Goal: Transaction & Acquisition: Purchase product/service

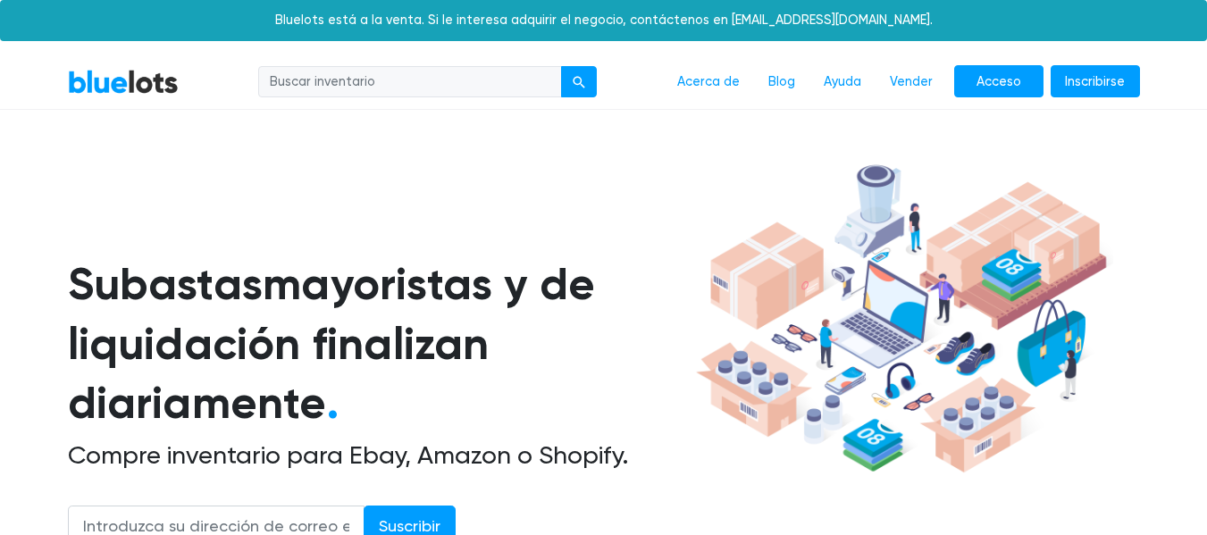
click at [1015, 83] on font "Acceso" at bounding box center [998, 81] width 45 height 15
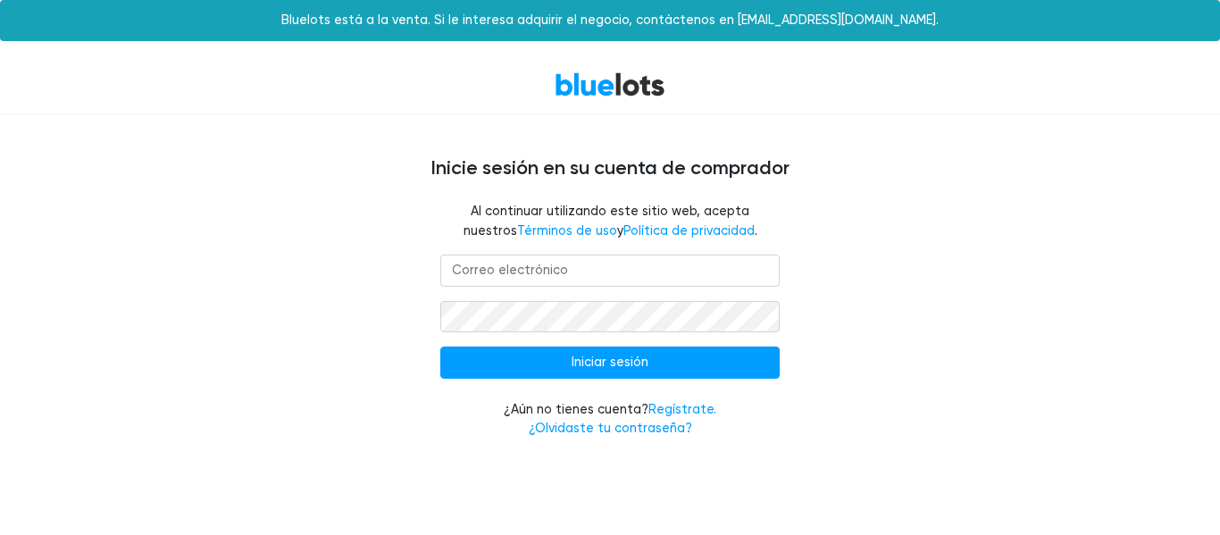
click at [650, 275] on input "email" at bounding box center [609, 271] width 339 height 32
click at [678, 405] on font "Regístrate." at bounding box center [682, 409] width 68 height 15
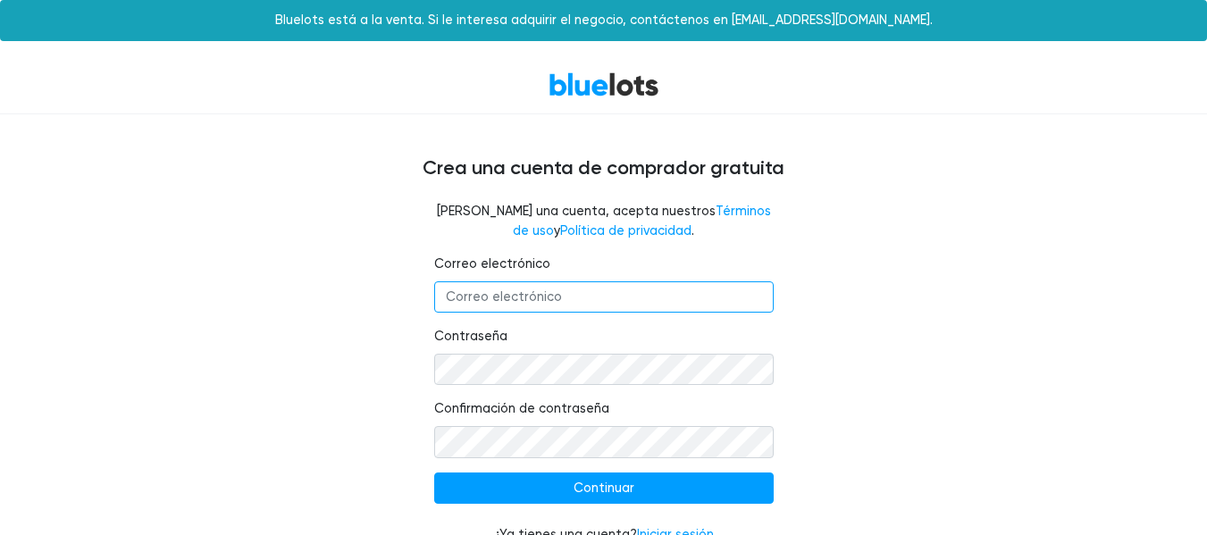
click at [571, 297] on input "Correo electrónico" at bounding box center [603, 297] width 339 height 32
type input "G"
paste input "groupimportae@gmail.com"
type input "groupimportae@gmail.com"
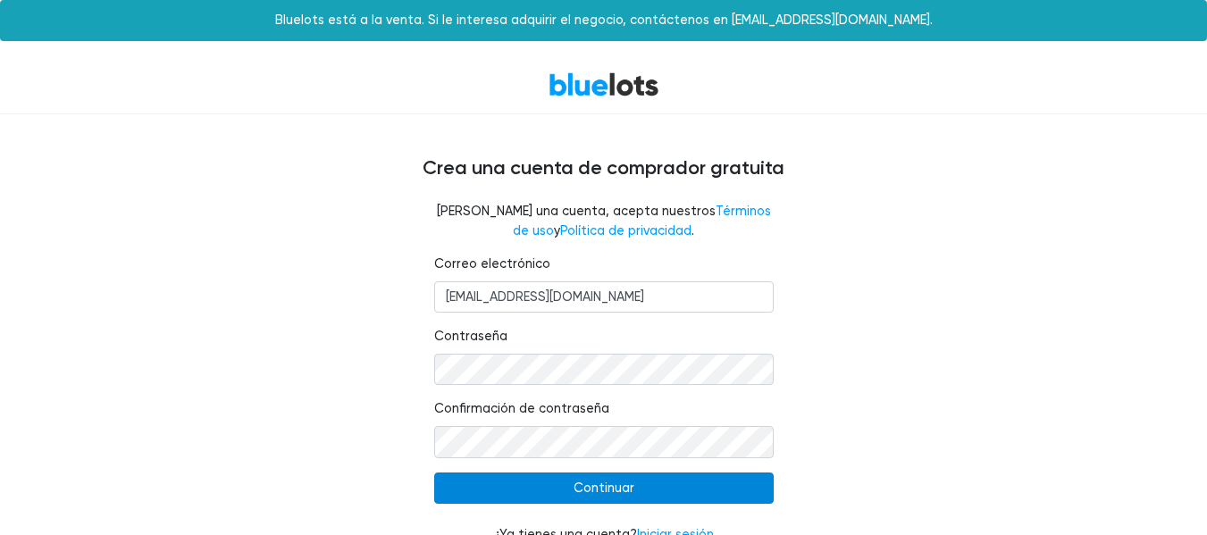
click at [529, 499] on input "Continuar" at bounding box center [603, 488] width 339 height 32
type input "Continue"
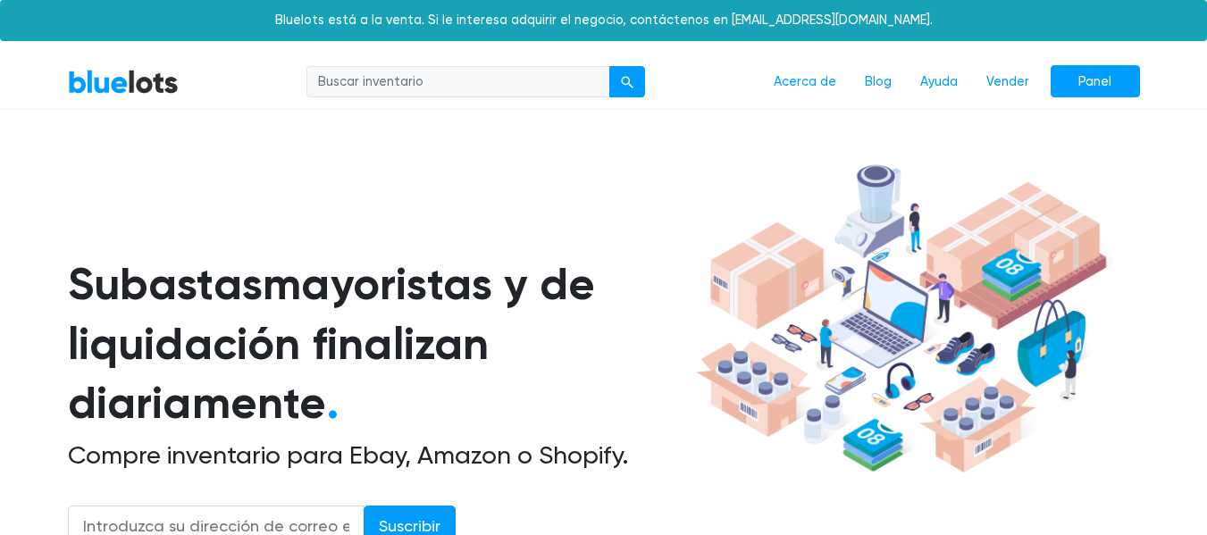
click at [1096, 83] on font "Panel" at bounding box center [1094, 81] width 33 height 15
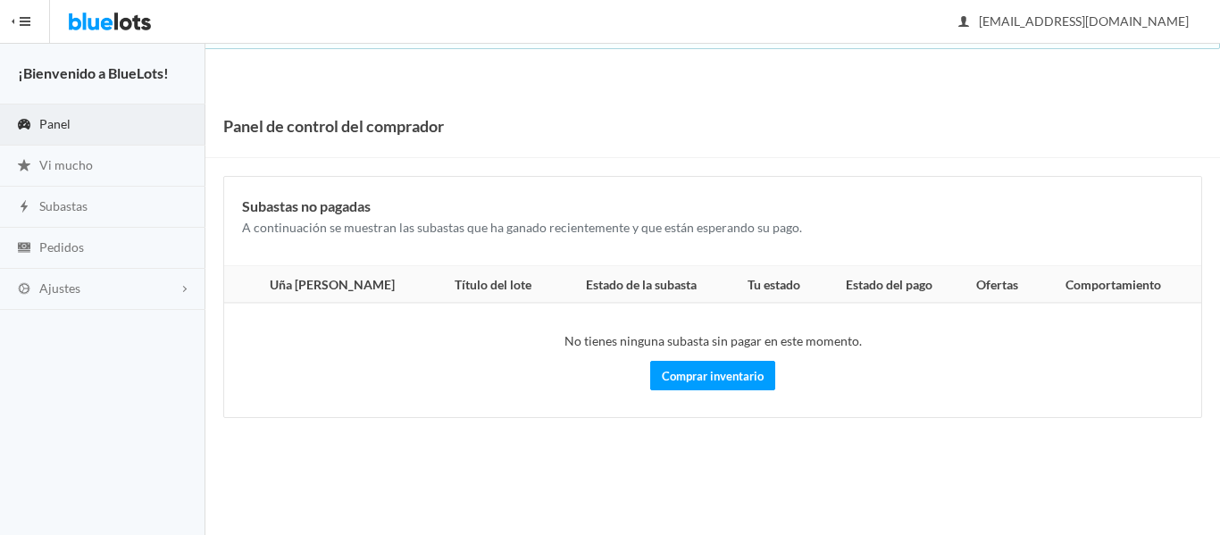
click at [699, 392] on td "No tienes ninguna subasta sin pagar en este momento. Comprar inventario" at bounding box center [712, 360] width 977 height 114
click at [678, 374] on font "Comprar inventario" at bounding box center [713, 376] width 102 height 14
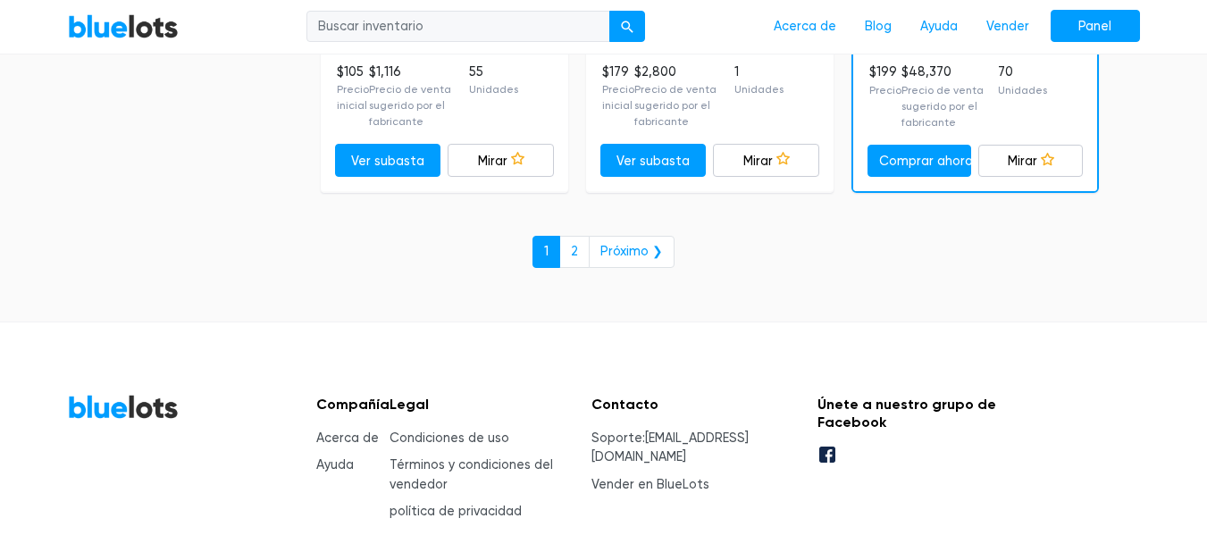
scroll to position [8688, 0]
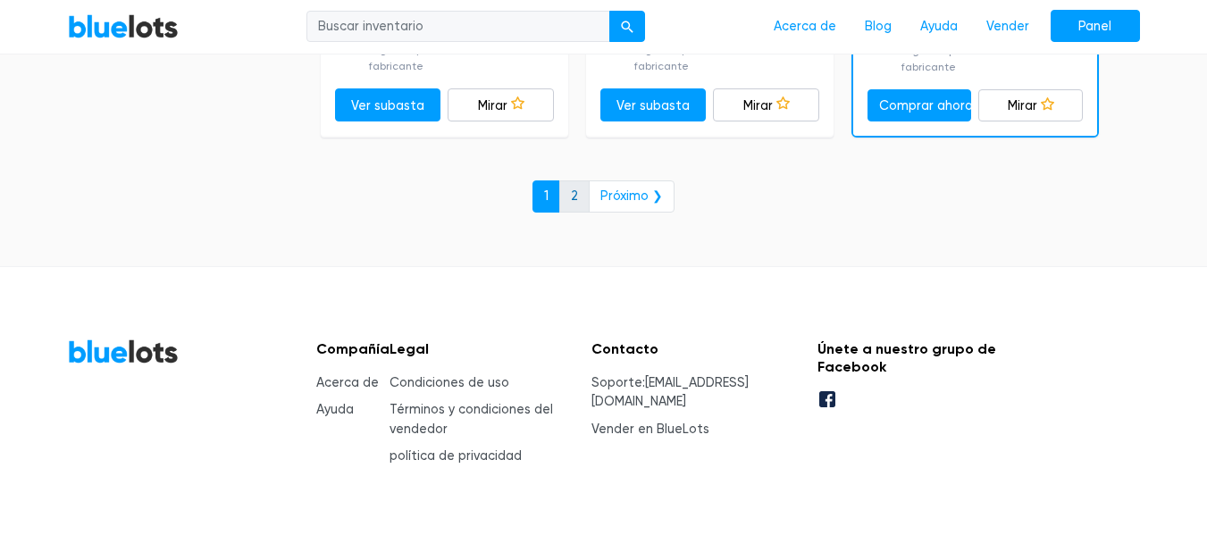
click at [583, 180] on link "2" at bounding box center [574, 196] width 30 height 32
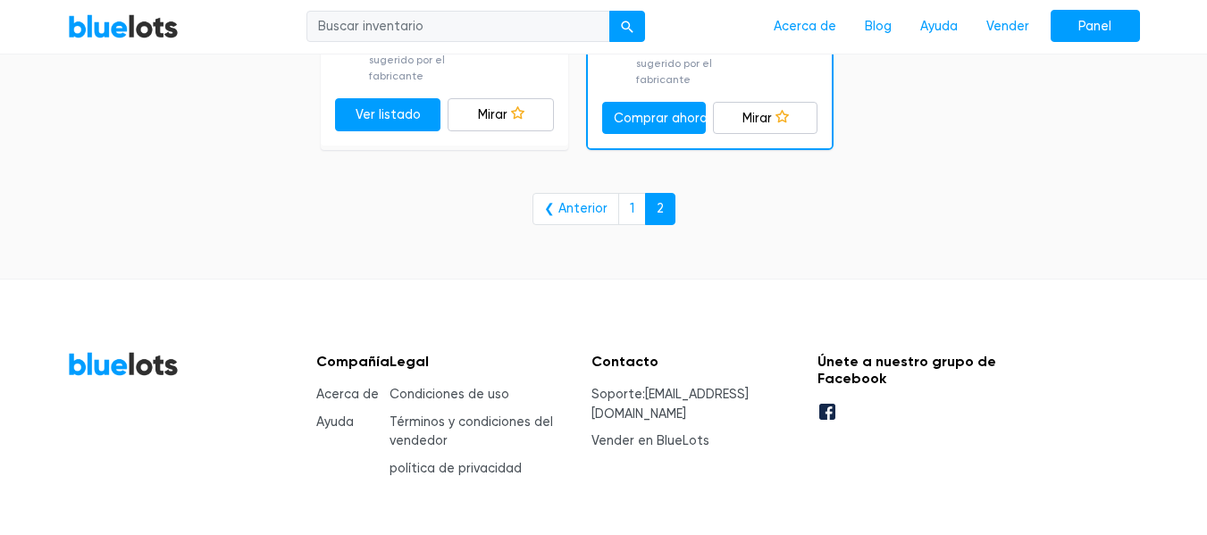
scroll to position [3358, 0]
